Goal: Navigation & Orientation: Find specific page/section

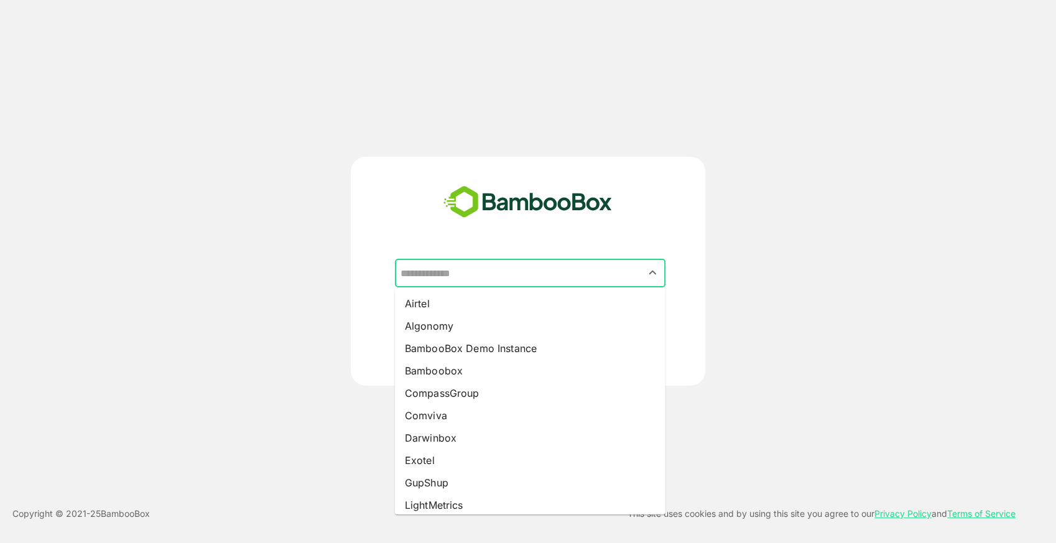
click at [462, 274] on input "text" at bounding box center [531, 273] width 266 height 24
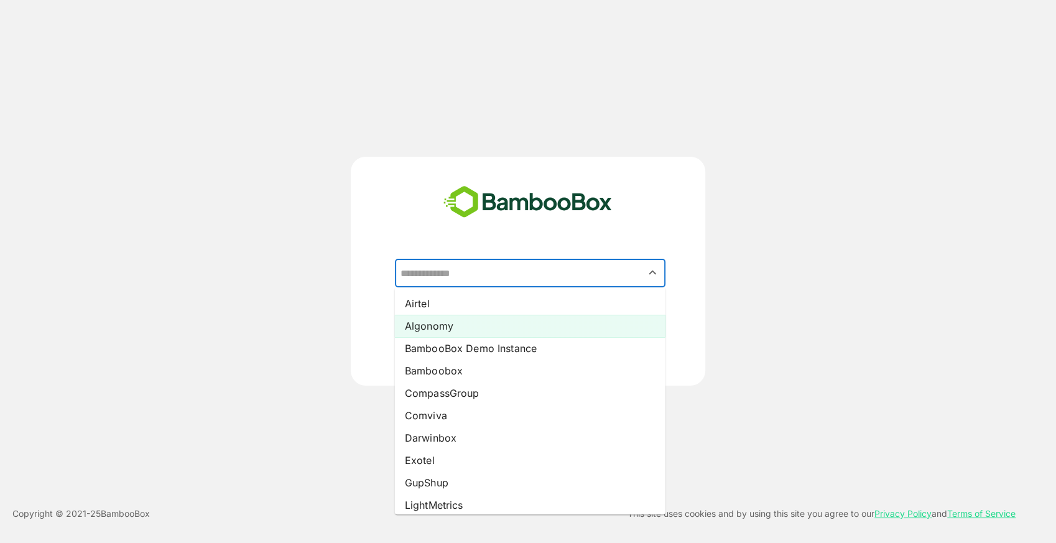
click at [457, 318] on li "Algonomy" at bounding box center [530, 326] width 271 height 22
type input "********"
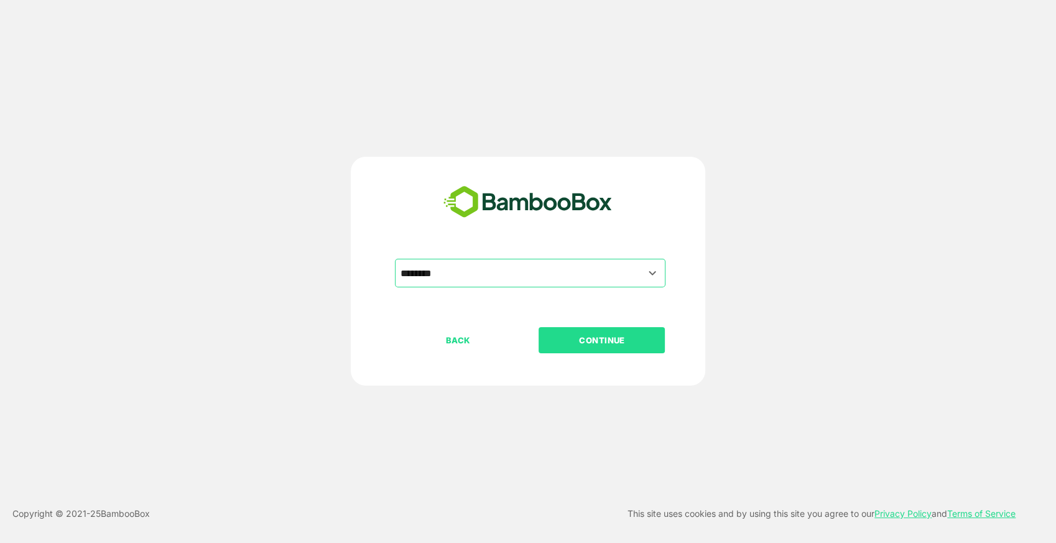
click at [562, 335] on p "CONTINUE" at bounding box center [602, 340] width 124 height 14
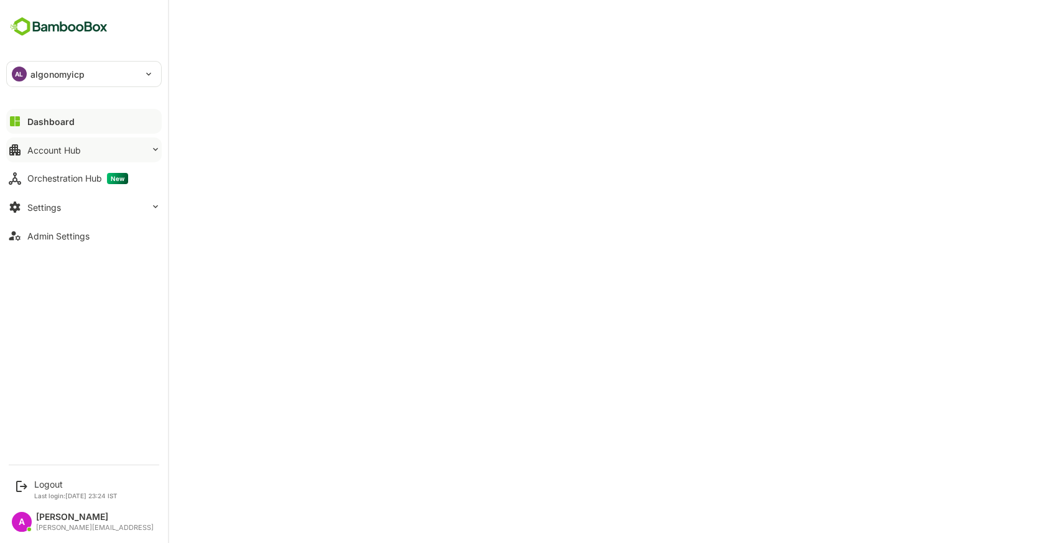
click at [15, 157] on icon at bounding box center [14, 149] width 15 height 15
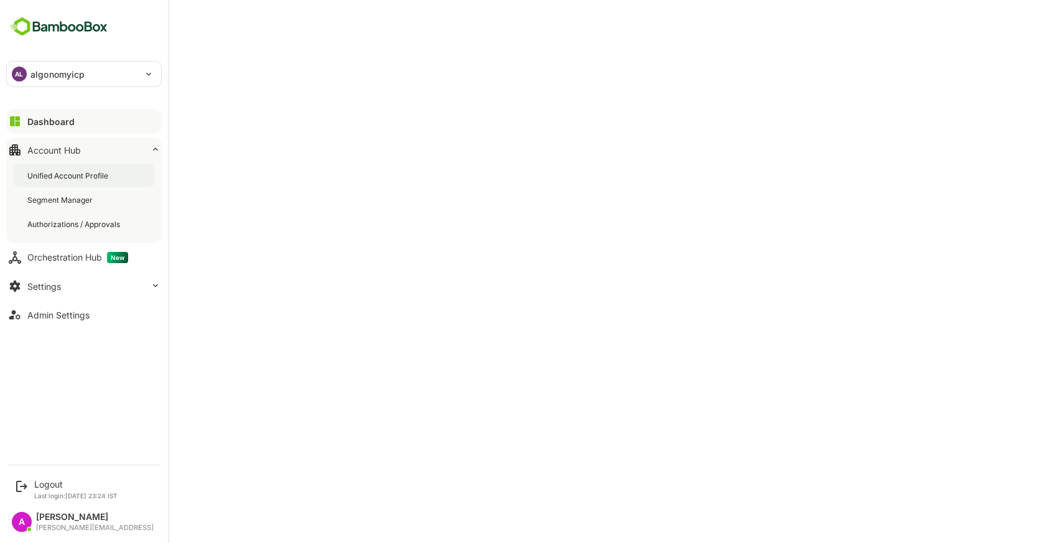
click at [47, 177] on div "Unified Account Profile" at bounding box center [68, 175] width 83 height 11
click at [65, 319] on div "Admin Settings" at bounding box center [58, 315] width 62 height 11
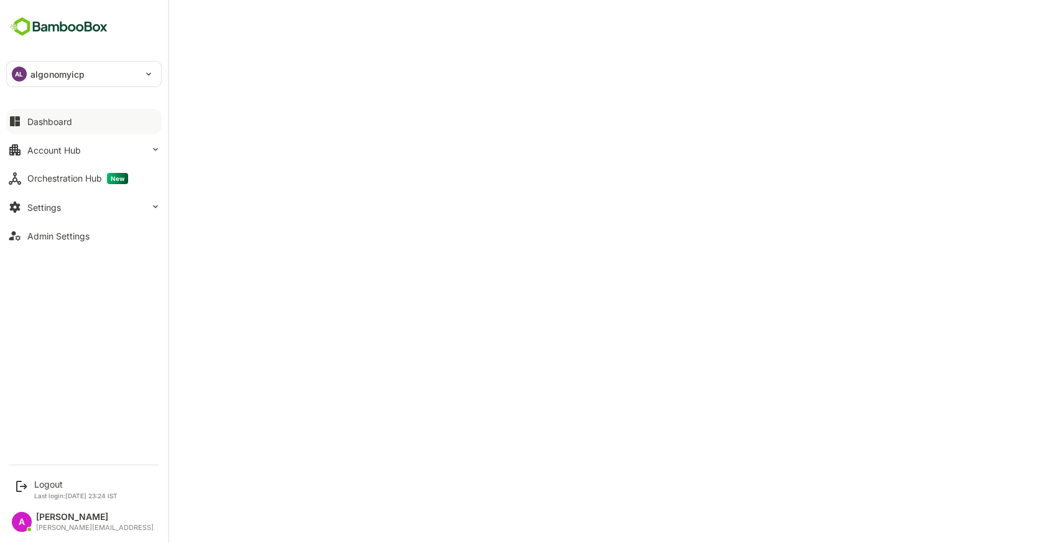
click at [51, 121] on div "Dashboard" at bounding box center [49, 121] width 45 height 11
click at [57, 145] on div "Account Hub" at bounding box center [54, 150] width 54 height 11
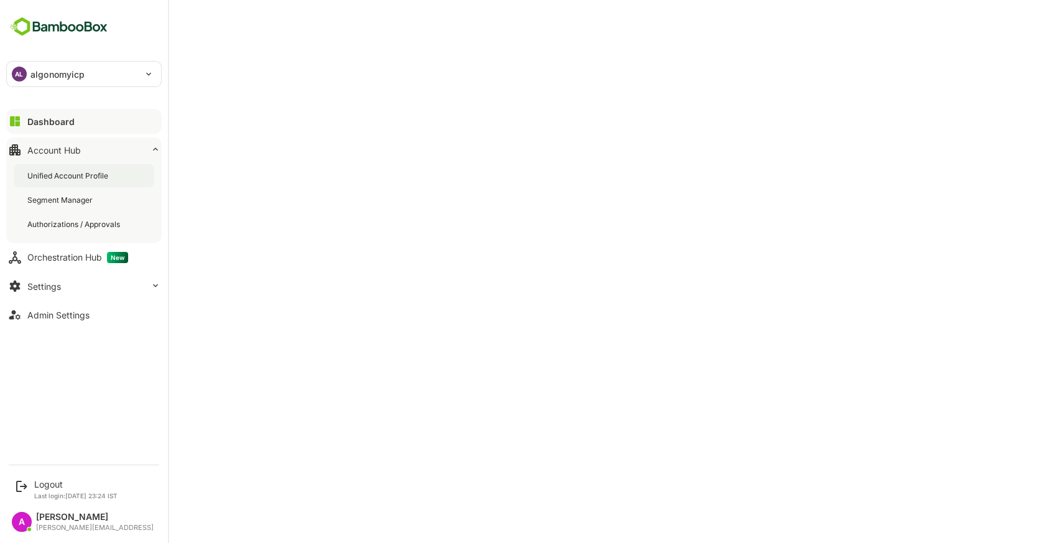
click at [85, 169] on div "Unified Account Profile" at bounding box center [84, 175] width 141 height 23
click at [80, 122] on button "Dashboard" at bounding box center [84, 121] width 156 height 25
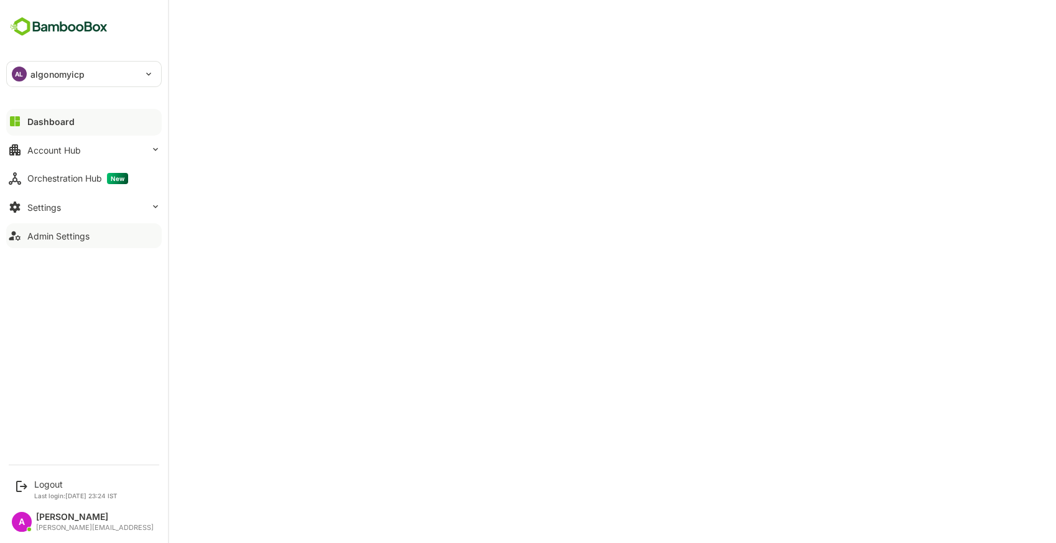
click at [75, 246] on button "Admin Settings" at bounding box center [84, 235] width 156 height 25
click at [62, 483] on div "Logout" at bounding box center [75, 484] width 83 height 11
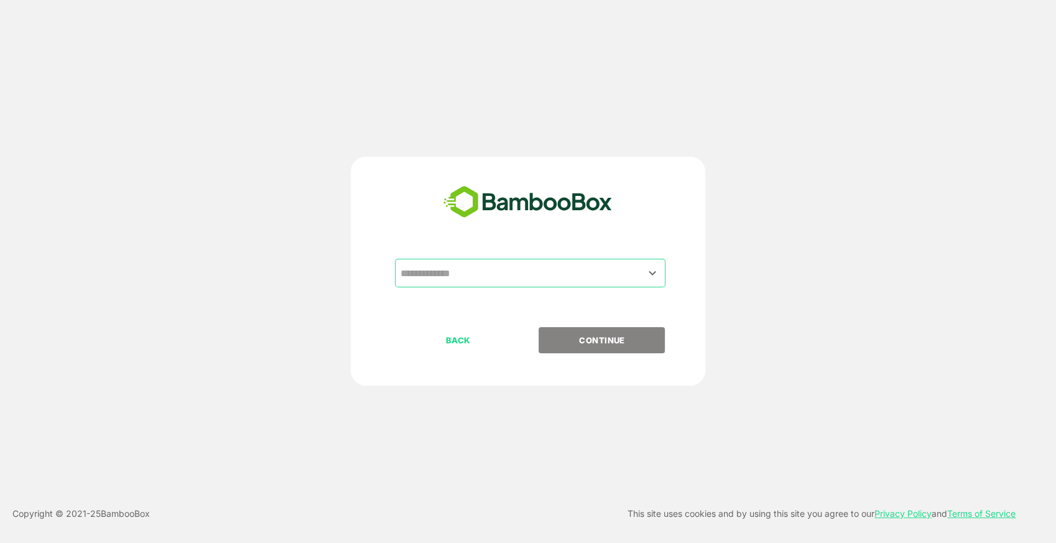
click at [558, 251] on div "​ BACK CONTINUE" at bounding box center [528, 271] width 355 height 229
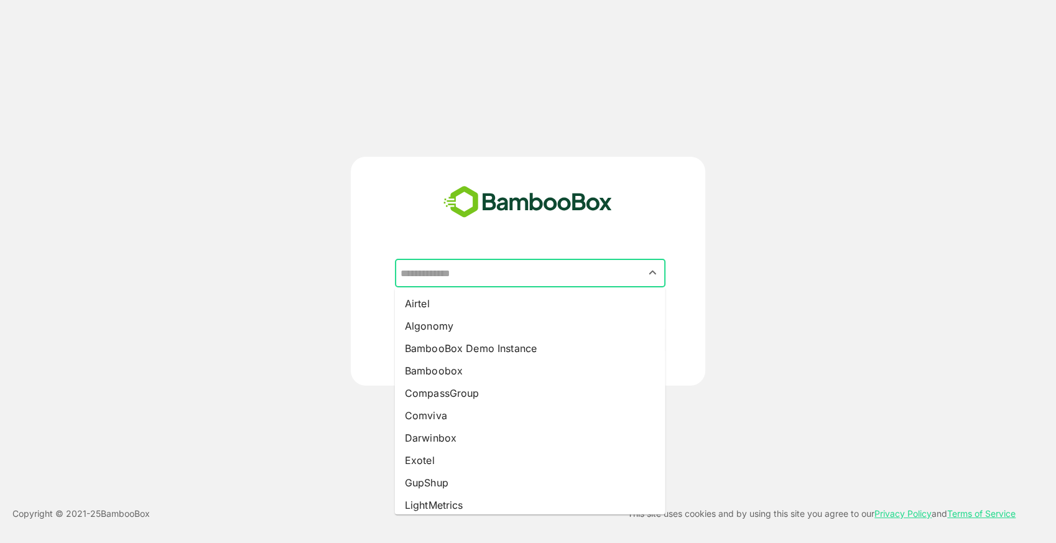
click at [506, 267] on input "text" at bounding box center [531, 273] width 266 height 24
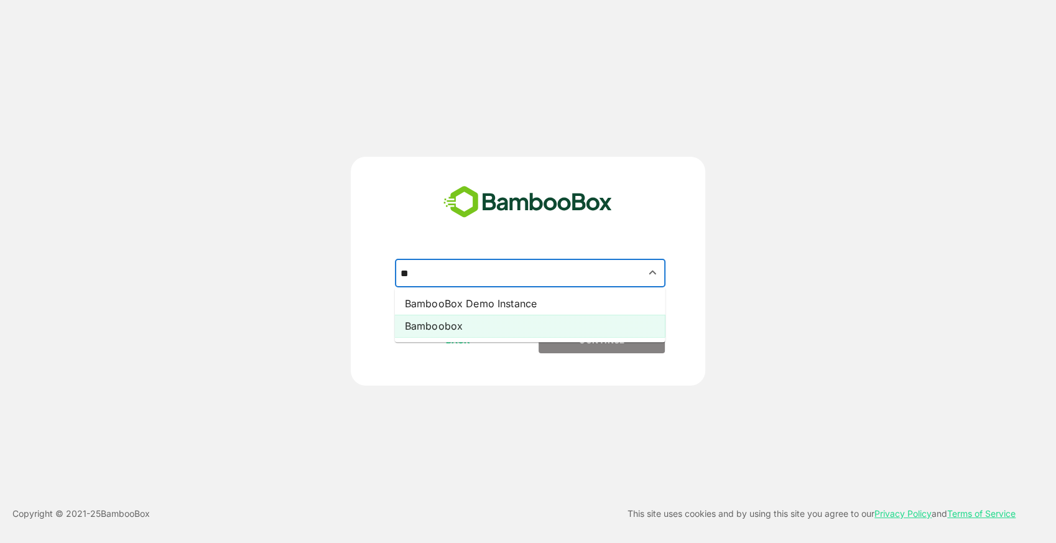
click at [478, 326] on li "Bamboobox" at bounding box center [530, 326] width 271 height 22
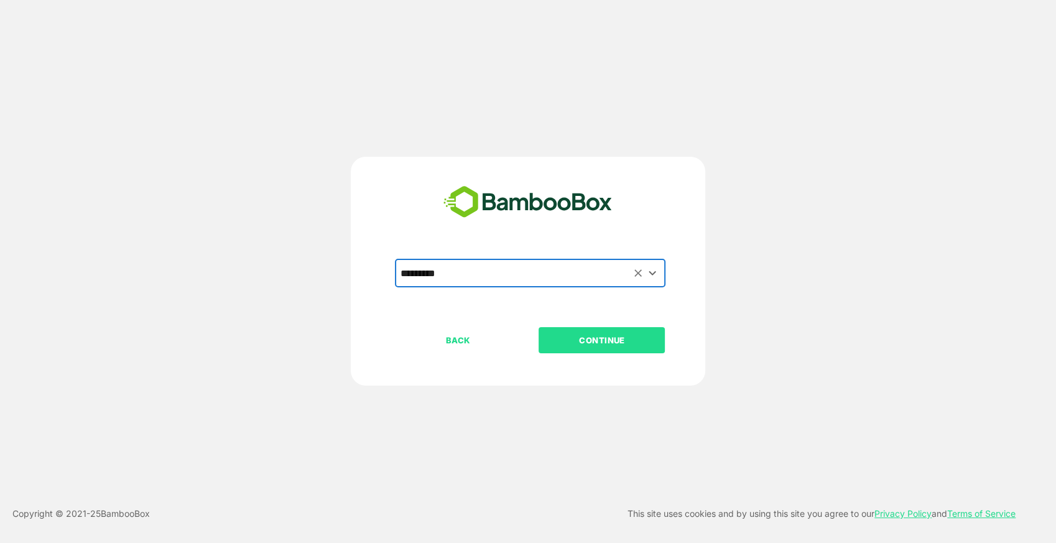
type input "*********"
click at [568, 341] on p "CONTINUE" at bounding box center [602, 340] width 124 height 14
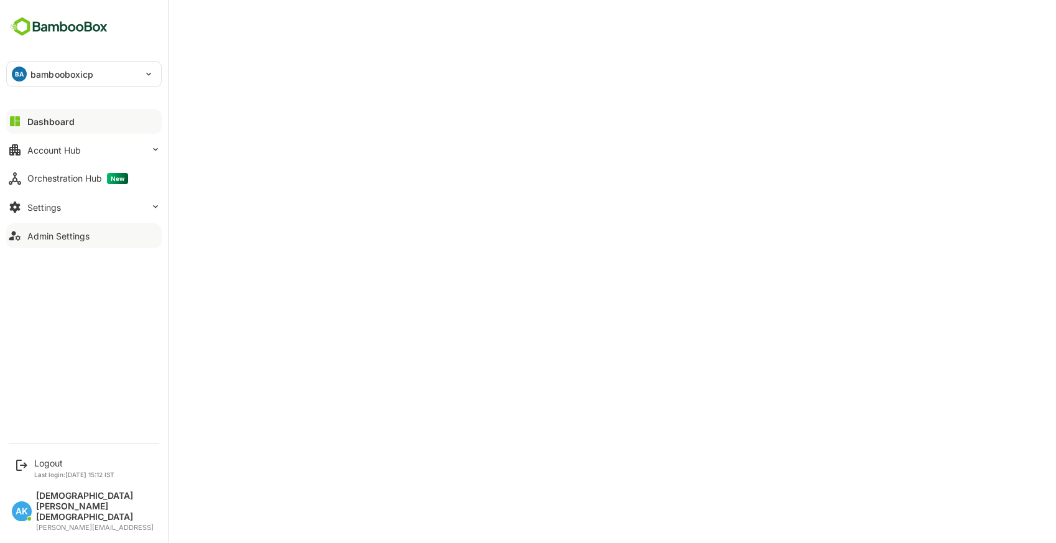
click at [92, 242] on button "Admin Settings" at bounding box center [84, 235] width 156 height 25
